Goal: Task Accomplishment & Management: Manage account settings

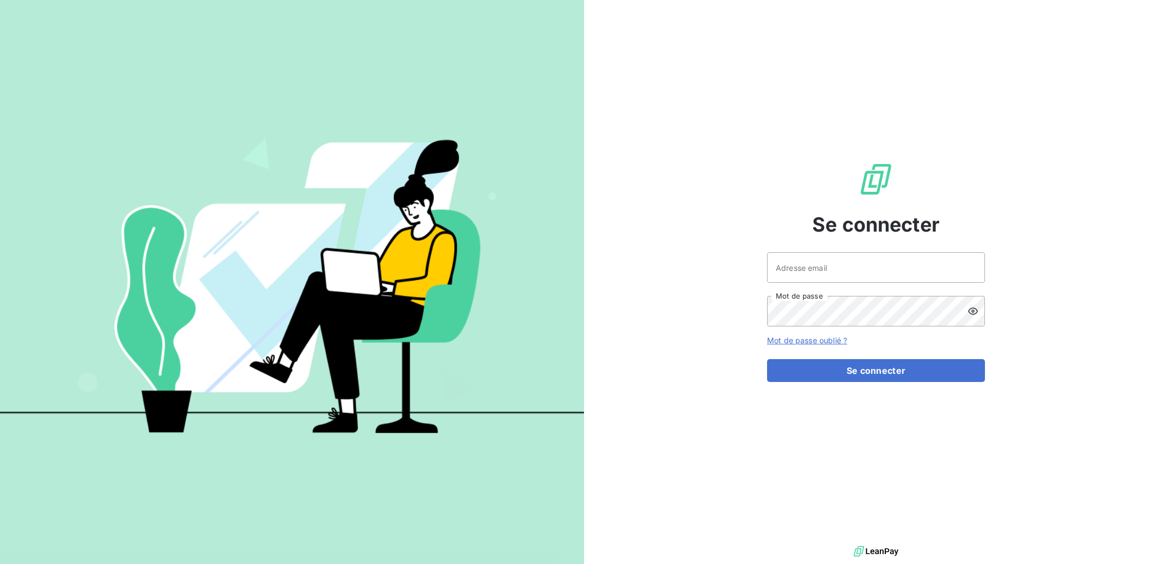
click at [830, 273] on input "Adresse email" at bounding box center [876, 267] width 218 height 31
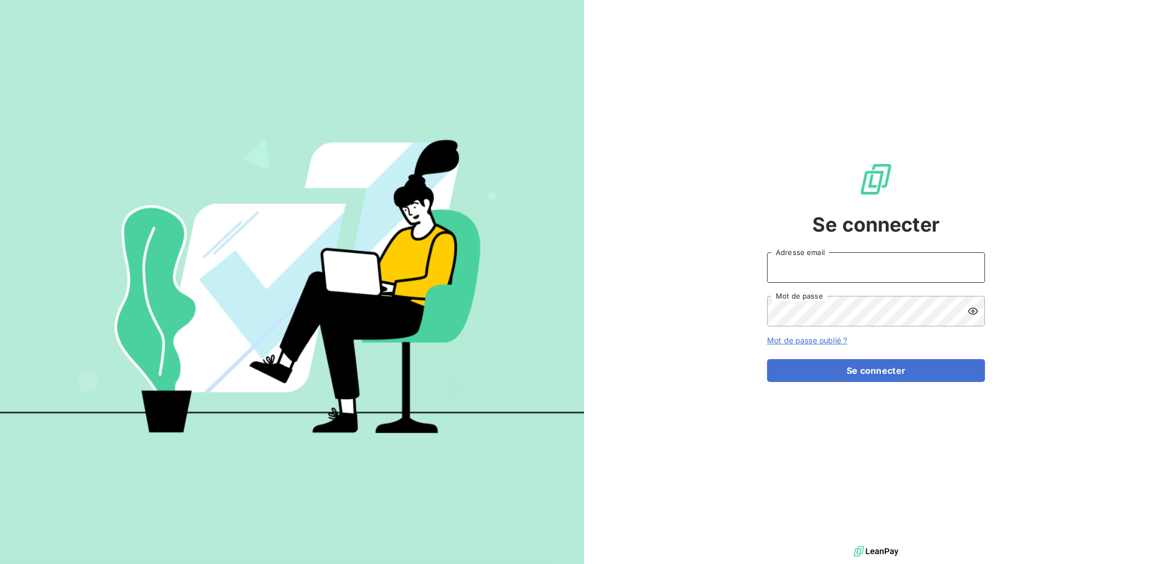
click at [830, 273] on input "Adresse email" at bounding box center [876, 267] width 218 height 31
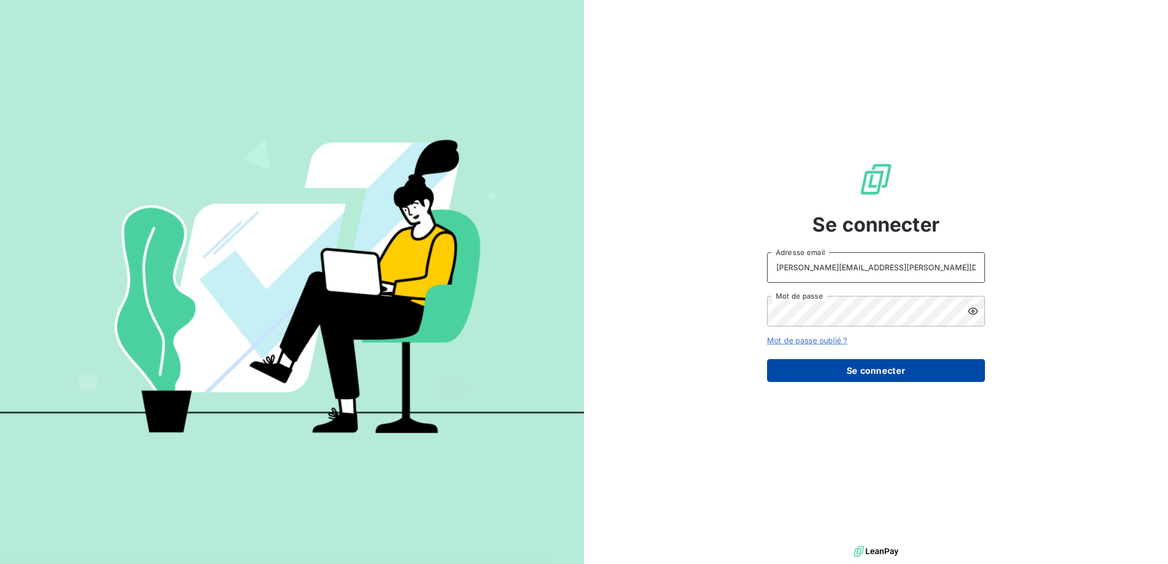
type input "alain.d@bertrand-pneus.com"
click at [830, 371] on button "Se connecter" at bounding box center [876, 370] width 218 height 23
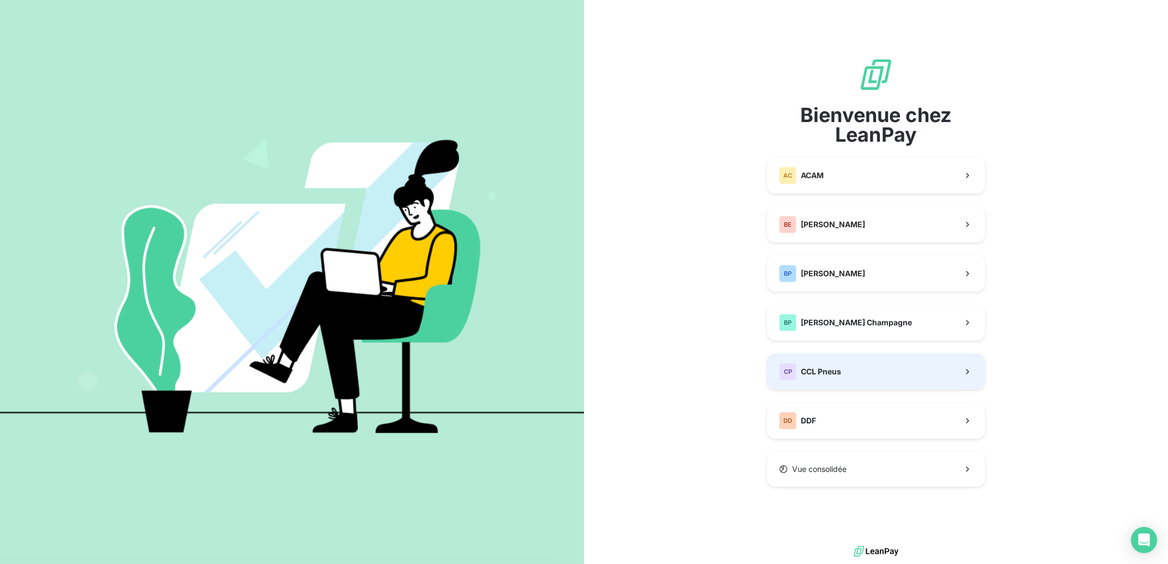
click at [828, 372] on span "CCL Pneus" at bounding box center [821, 371] width 40 height 11
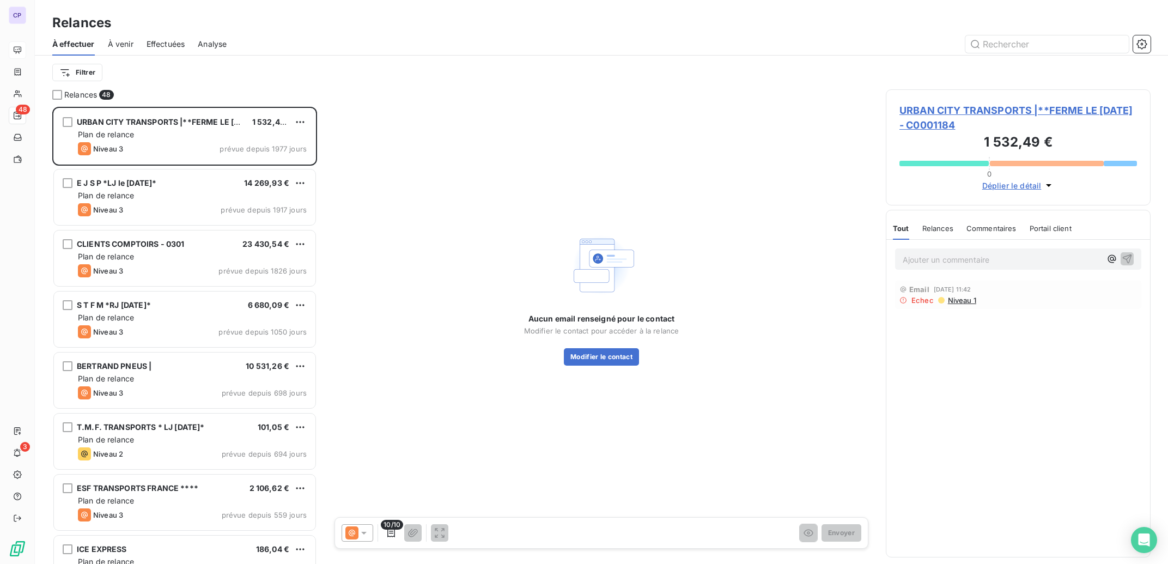
click at [17, 50] on icon at bounding box center [18, 49] width 8 height 7
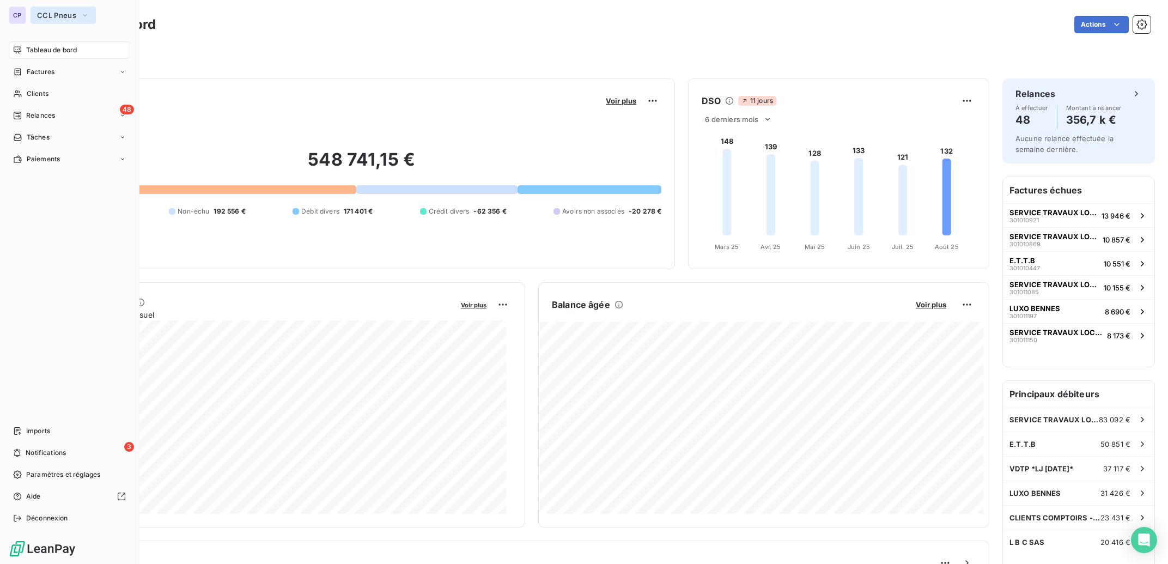
click at [74, 14] on span "CCL Pneus" at bounding box center [56, 15] width 39 height 9
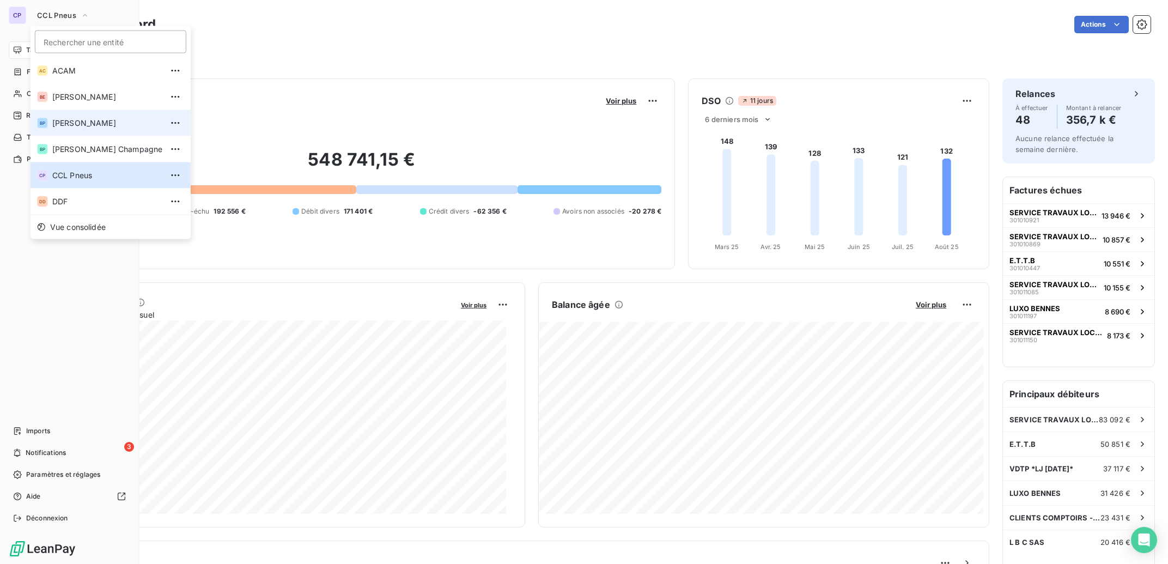
click at [95, 123] on span "Bertrand Pneus" at bounding box center [107, 123] width 110 height 11
